Goal: Information Seeking & Learning: Learn about a topic

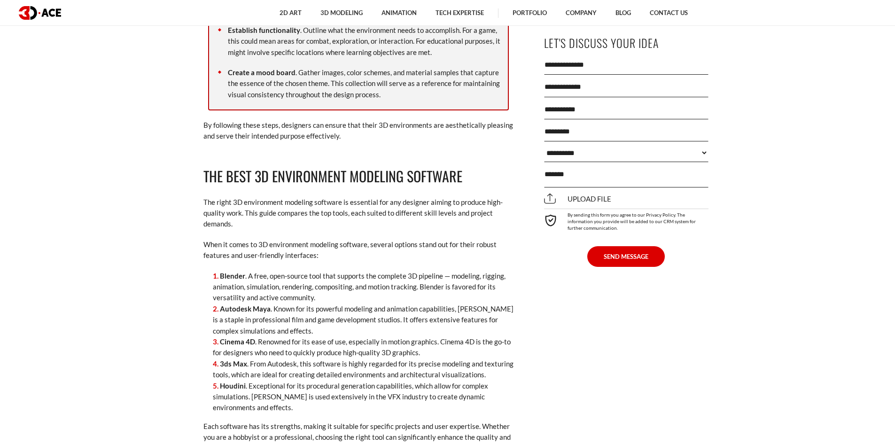
scroll to position [3570, 0]
drag, startPoint x: 240, startPoint y: 257, endPoint x: 196, endPoint y: 255, distance: 43.3
drag, startPoint x: 271, startPoint y: 290, endPoint x: 201, endPoint y: 282, distance: 70.4
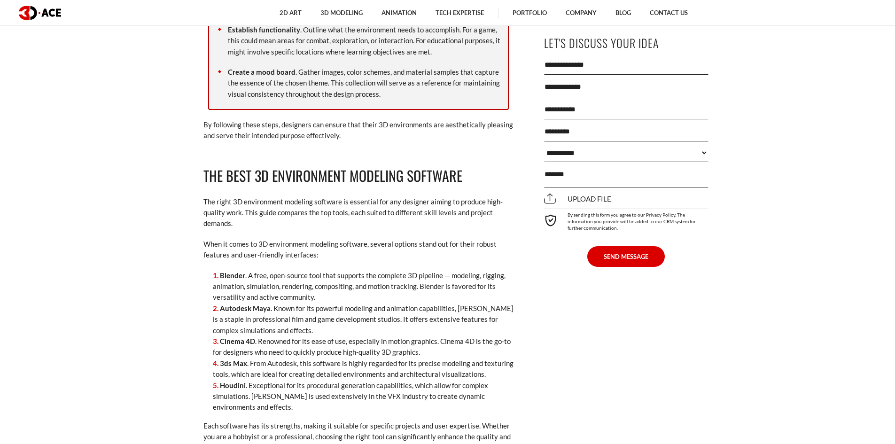
click at [269, 358] on li "3ds Max . From Autodesk, this software is highly regarded for its precise model…" at bounding box center [363, 369] width 301 height 22
drag, startPoint x: 257, startPoint y: 322, endPoint x: 191, endPoint y: 322, distance: 66.2
click at [225, 359] on strong "3ds Max" at bounding box center [233, 363] width 27 height 8
drag, startPoint x: 249, startPoint y: 344, endPoint x: 187, endPoint y: 342, distance: 61.1
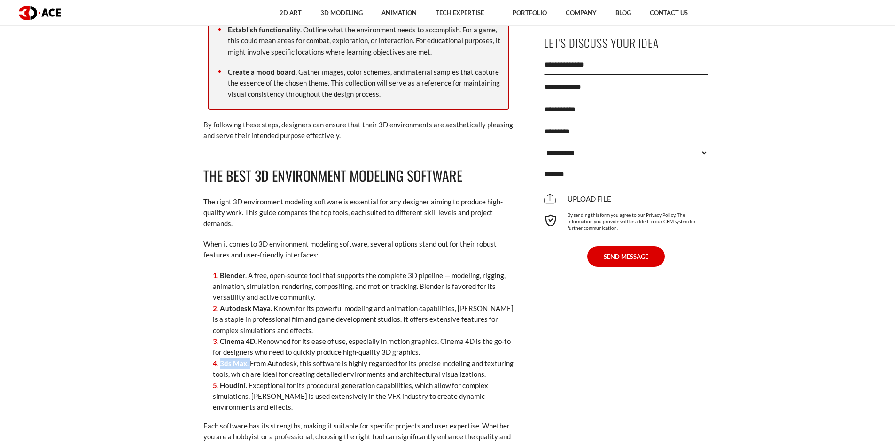
drag, startPoint x: 247, startPoint y: 380, endPoint x: 245, endPoint y: 373, distance: 7.6
click at [246, 380] on li "Houdini . Exceptional for its procedural generation capabilities, which allow f…" at bounding box center [363, 396] width 301 height 33
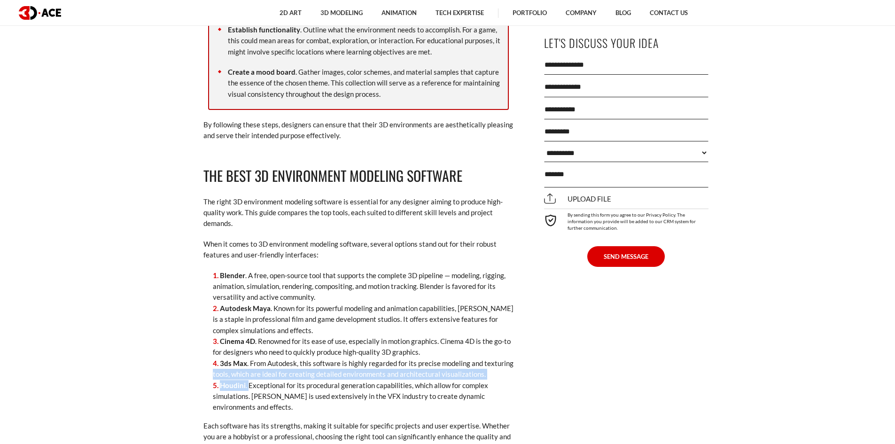
drag, startPoint x: 240, startPoint y: 358, endPoint x: 201, endPoint y: 356, distance: 39.1
click at [293, 380] on li "Houdini . Exceptional for its procedural generation capabilities, which allow f…" at bounding box center [363, 396] width 301 height 33
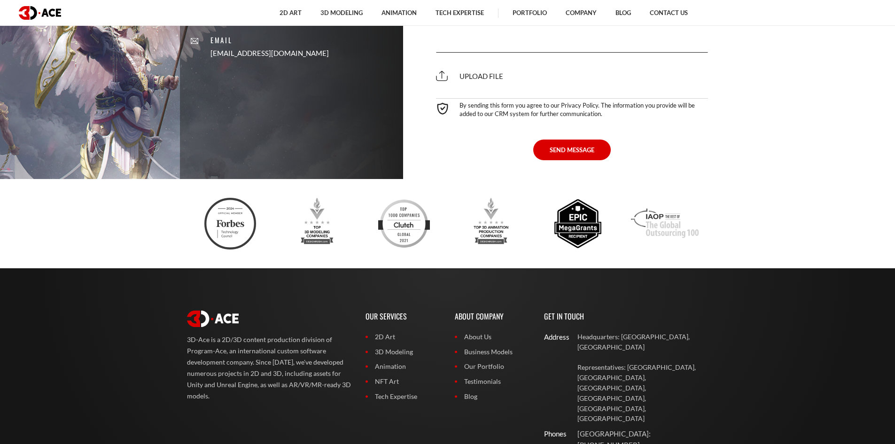
scroll to position [6687, 0]
